Goal: Information Seeking & Learning: Learn about a topic

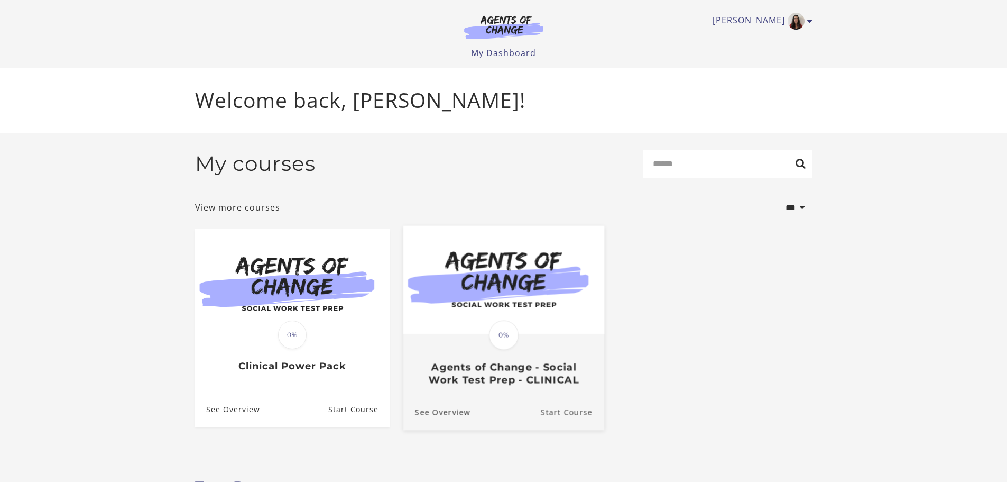
click at [561, 414] on link "Start Course" at bounding box center [571, 411] width 63 height 35
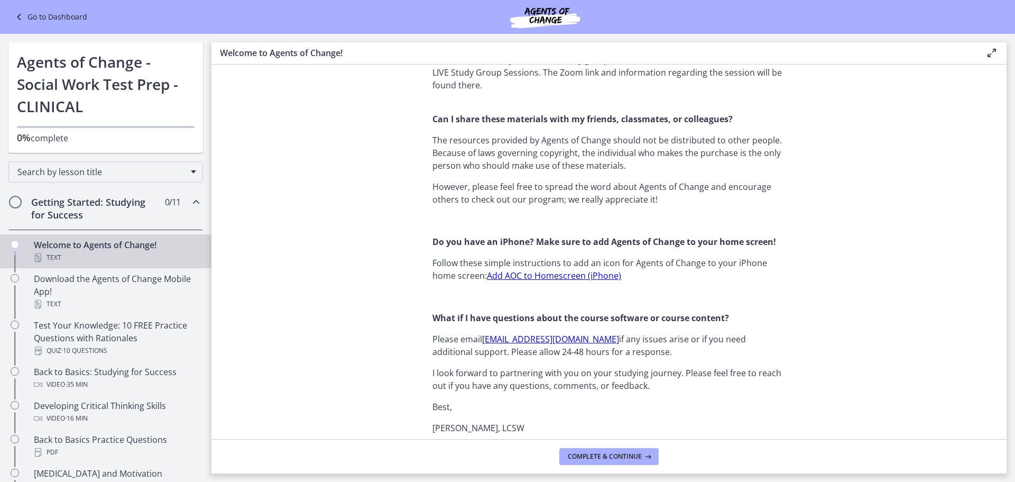
scroll to position [952, 0]
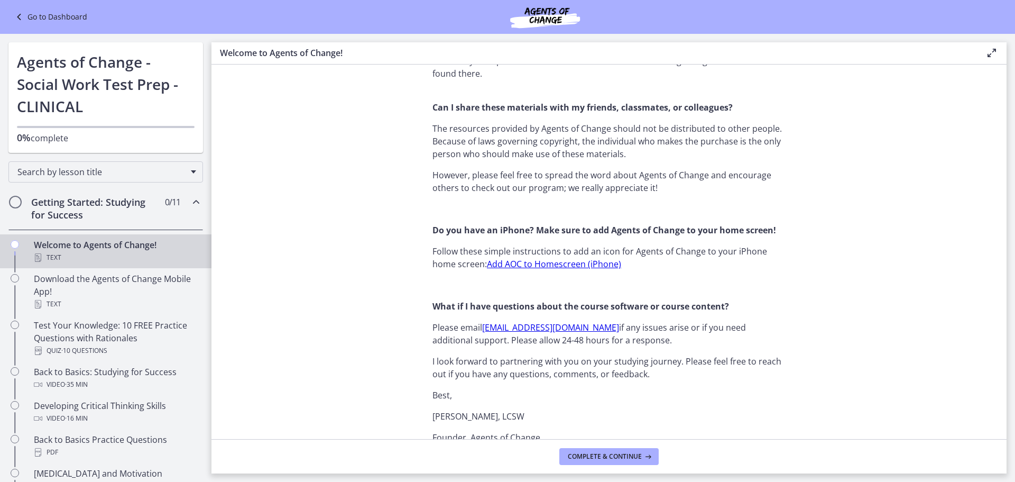
click at [559, 264] on link "Add AOC to Homescreen (iPhone)" at bounding box center [554, 264] width 134 height 12
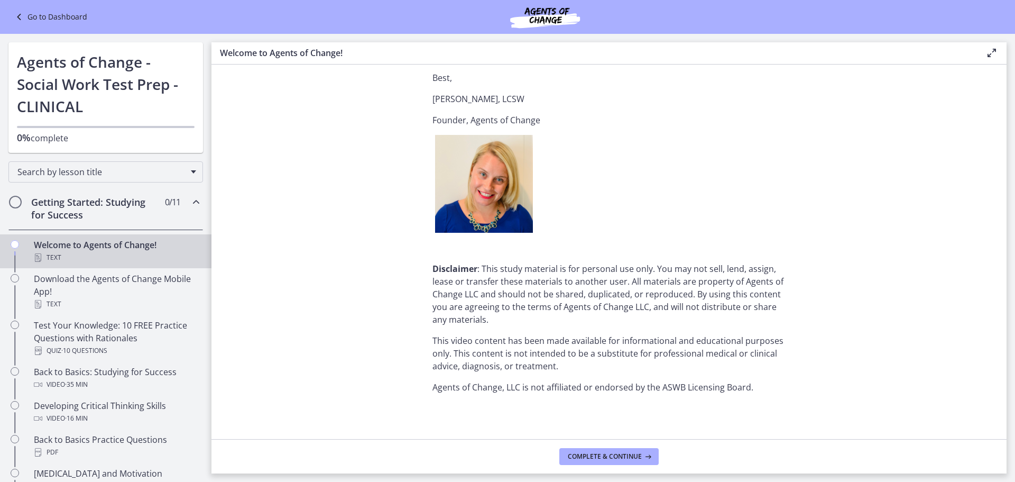
scroll to position [1273, 0]
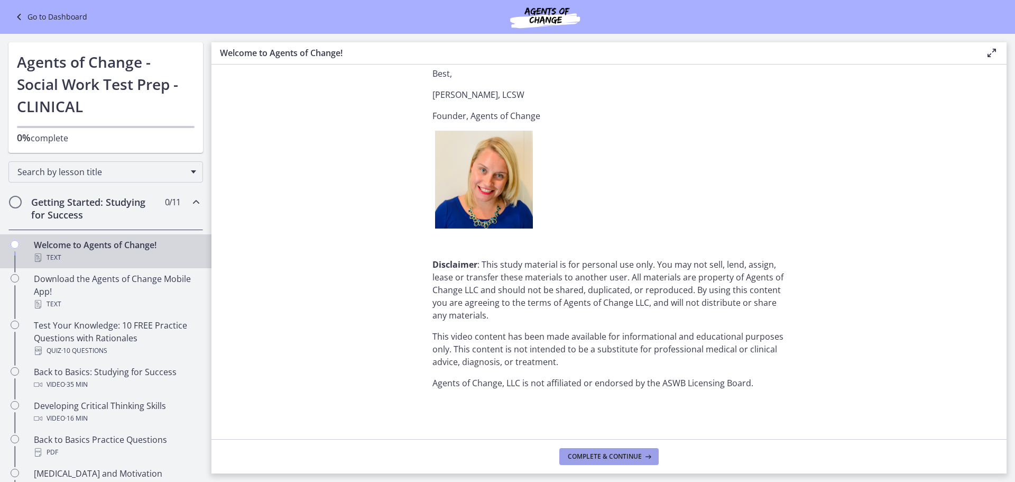
click at [592, 457] on span "Complete & continue" at bounding box center [605, 456] width 74 height 8
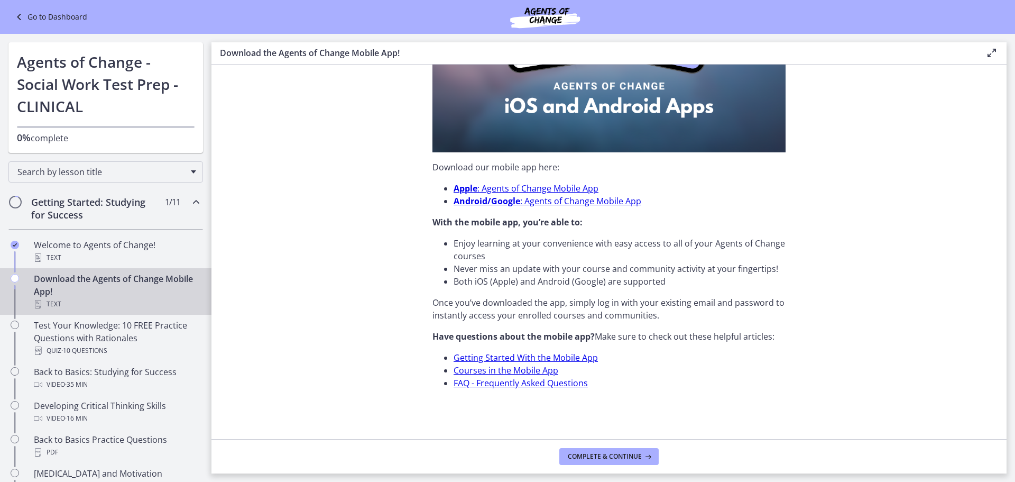
scroll to position [273, 0]
click at [471, 381] on link "FAQ - Frequently Asked Questions" at bounding box center [521, 382] width 134 height 12
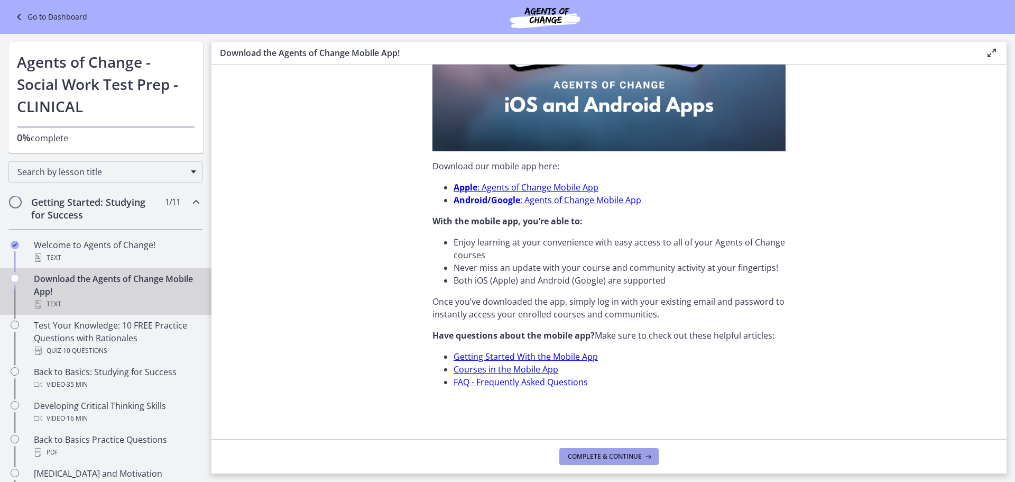
click at [632, 454] on span "Complete & continue" at bounding box center [605, 456] width 74 height 8
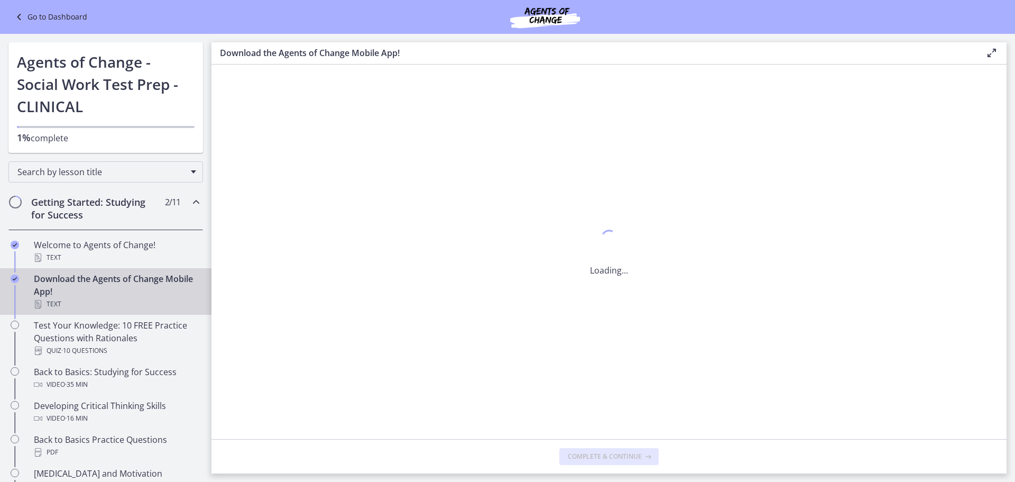
scroll to position [0, 0]
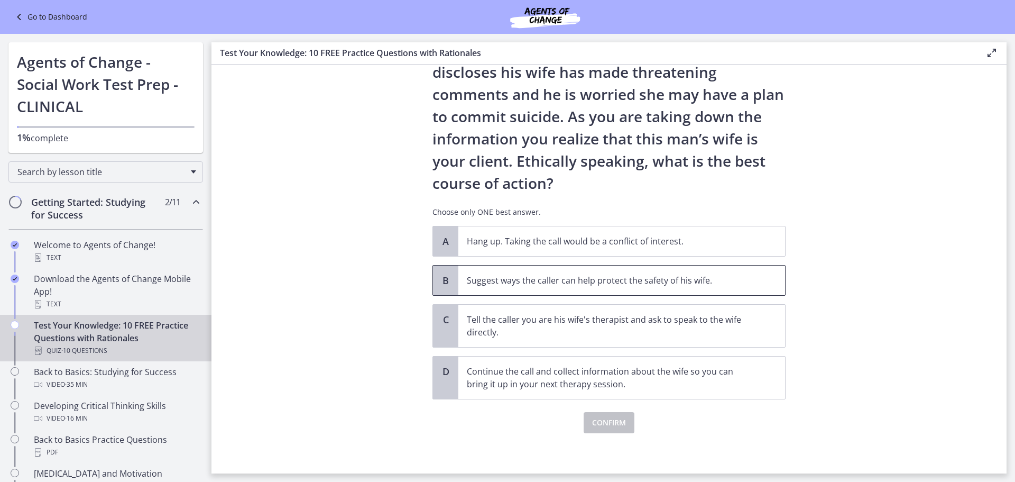
scroll to position [84, 0]
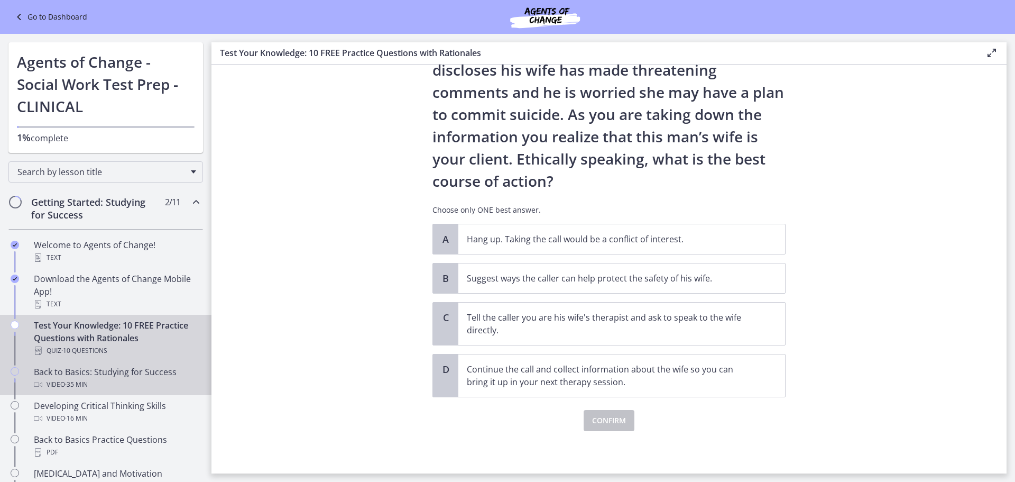
click at [11, 372] on icon "Chapters" at bounding box center [15, 371] width 8 height 8
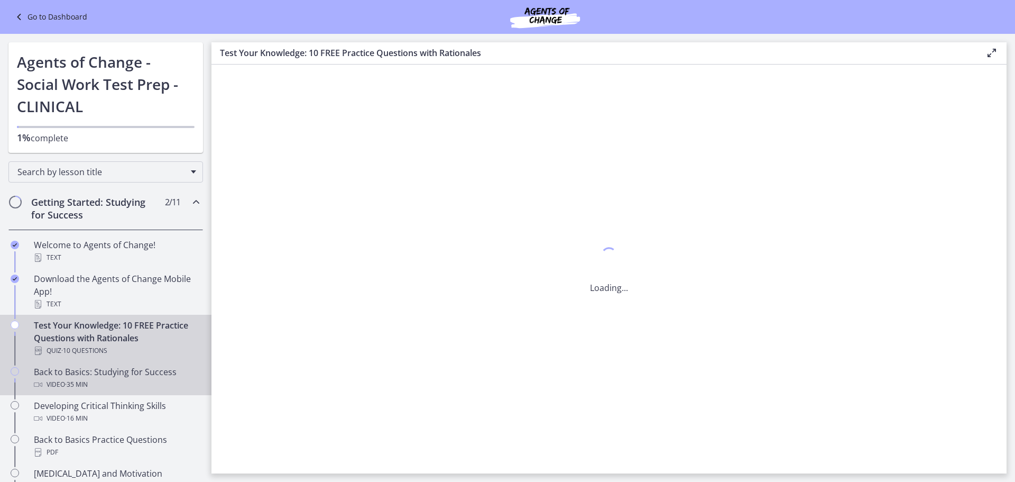
scroll to position [0, 0]
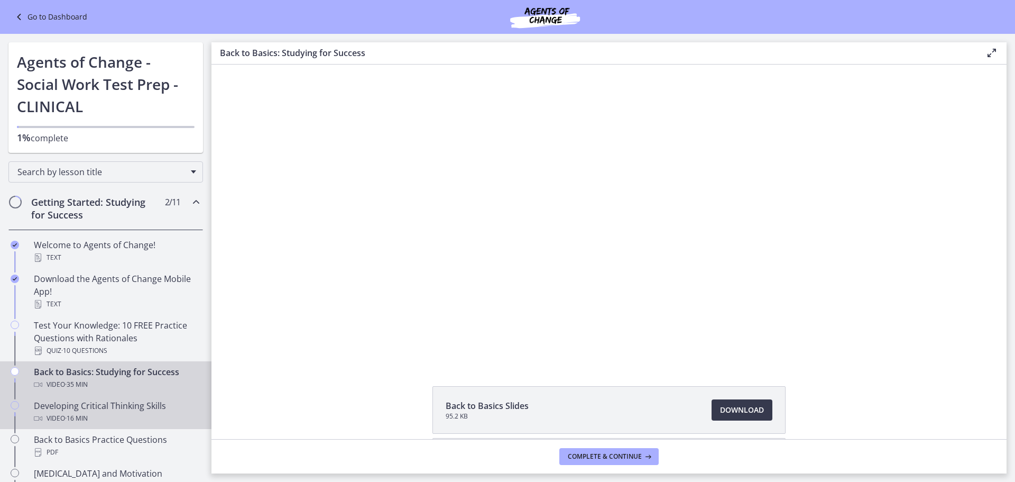
click at [17, 405] on icon "Chapters" at bounding box center [15, 405] width 8 height 8
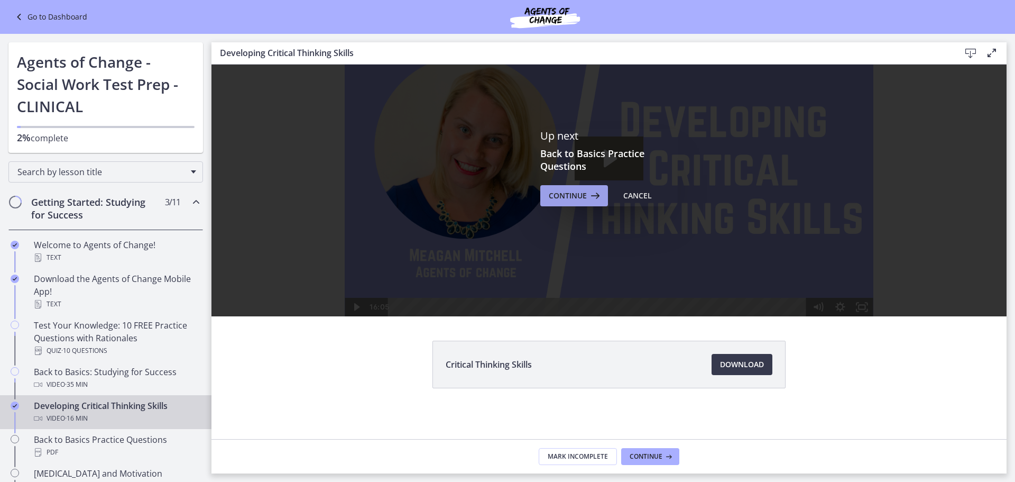
click at [574, 192] on span "Continue" at bounding box center [568, 195] width 38 height 13
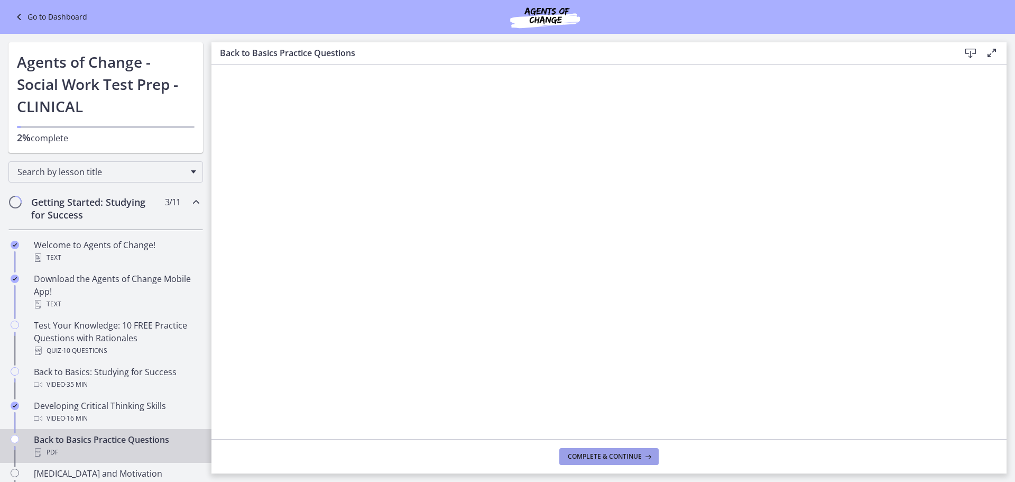
click at [599, 455] on span "Complete & continue" at bounding box center [605, 456] width 74 height 8
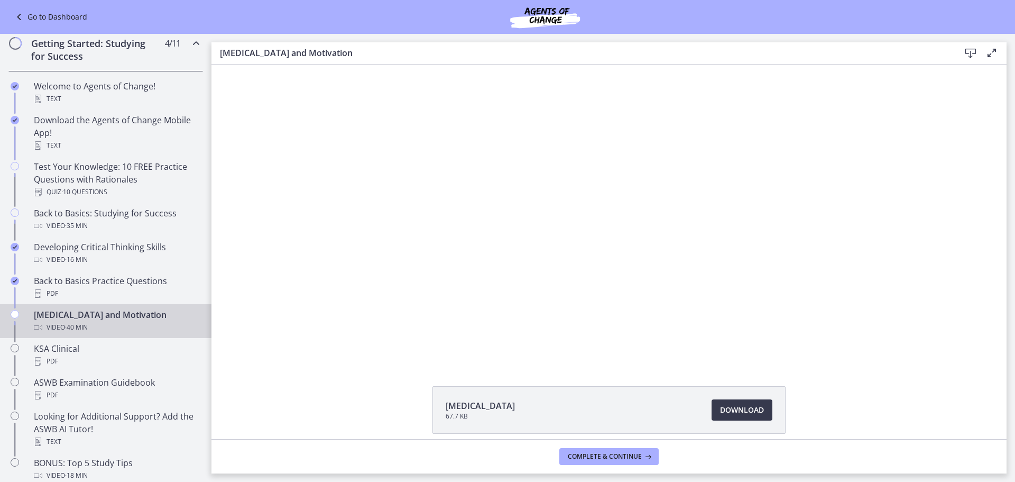
scroll to position [45, 0]
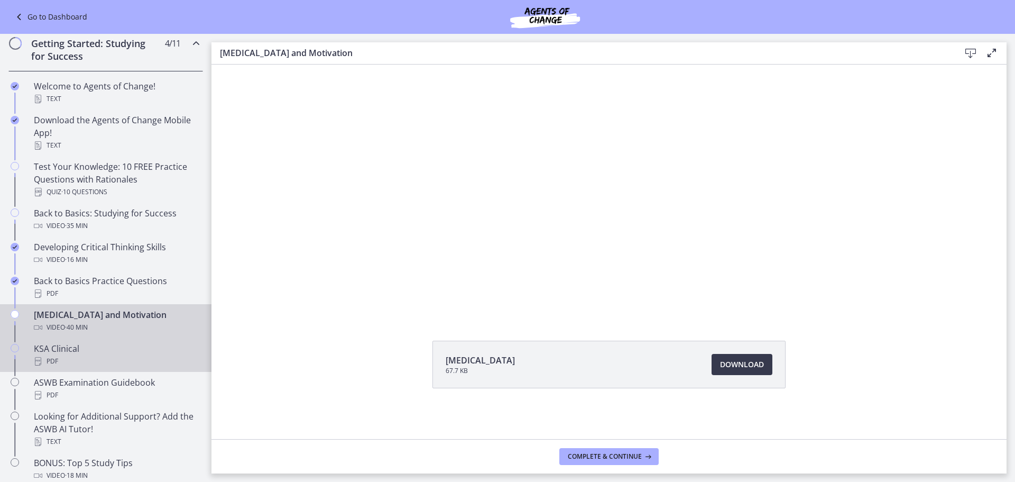
click at [53, 349] on div "KSA Clinical PDF" at bounding box center [116, 354] width 165 height 25
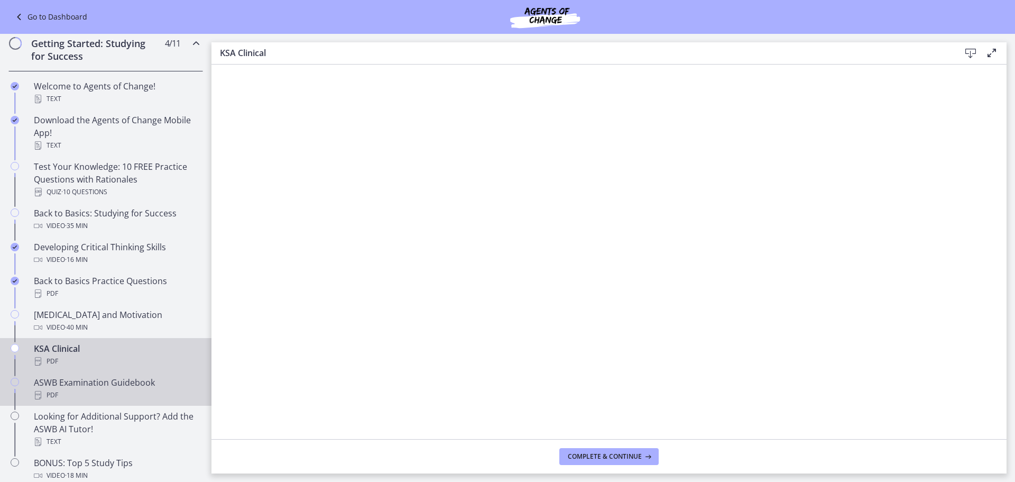
click at [13, 382] on icon "Chapters" at bounding box center [15, 381] width 8 height 8
